Goal: Navigation & Orientation: Find specific page/section

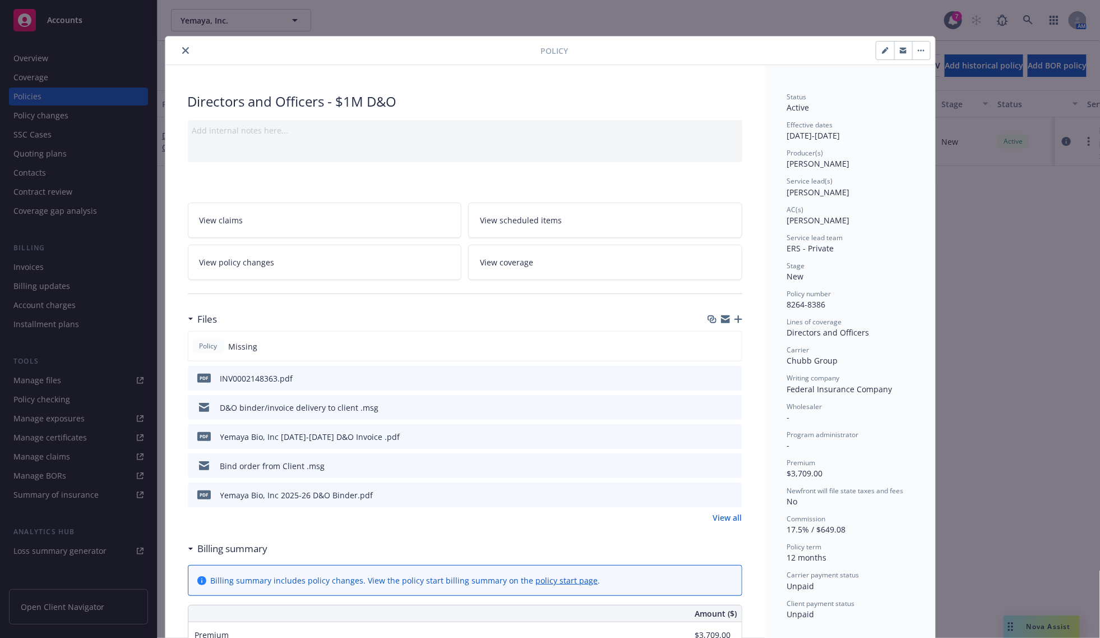
click at [179, 54] on button "close" at bounding box center [185, 50] width 13 height 13
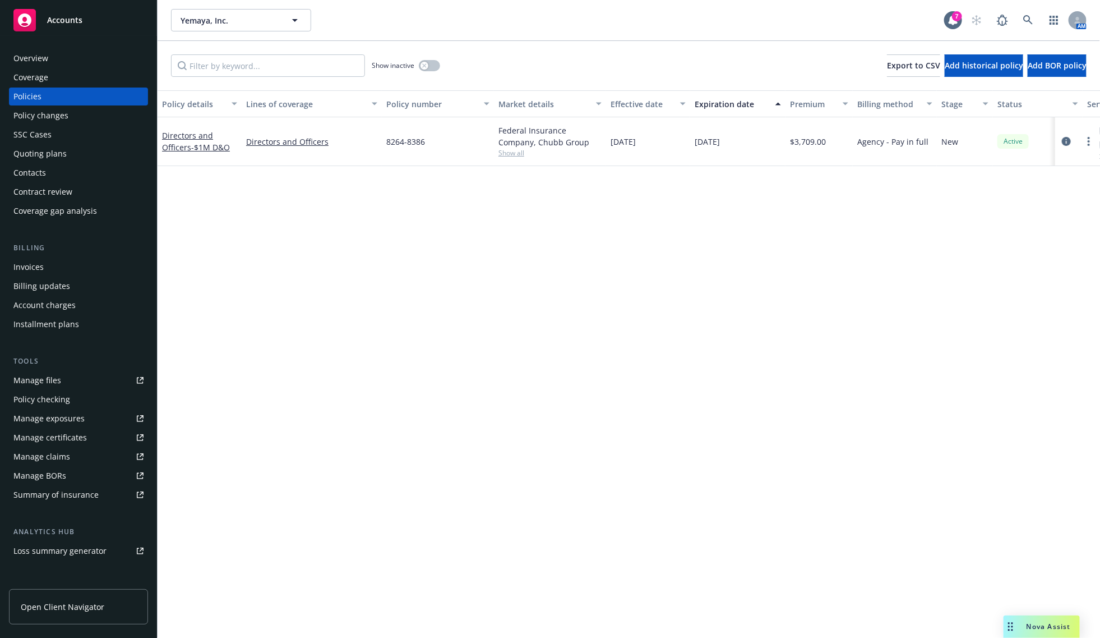
click at [63, 13] on div "Accounts" at bounding box center [78, 20] width 130 height 22
